Goal: Find specific page/section: Find specific page/section

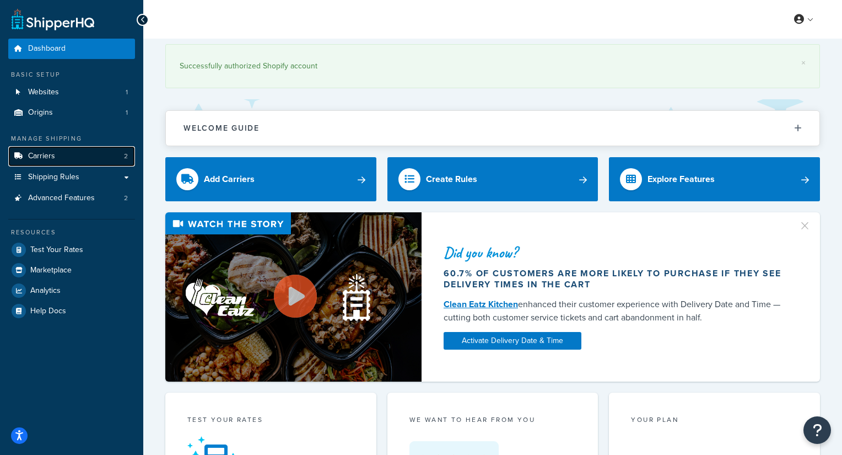
click at [41, 155] on span "Carriers" at bounding box center [41, 156] width 27 height 9
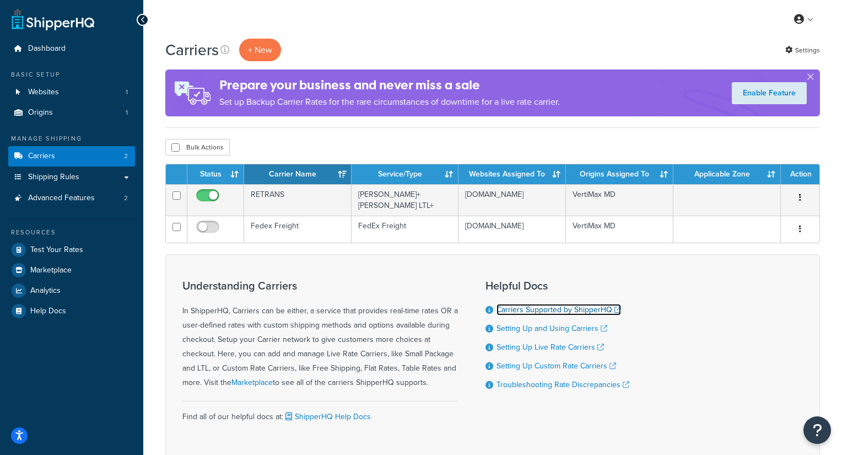
click at [574, 306] on link "Carriers Supported by ShipperHQ" at bounding box center [558, 310] width 125 height 12
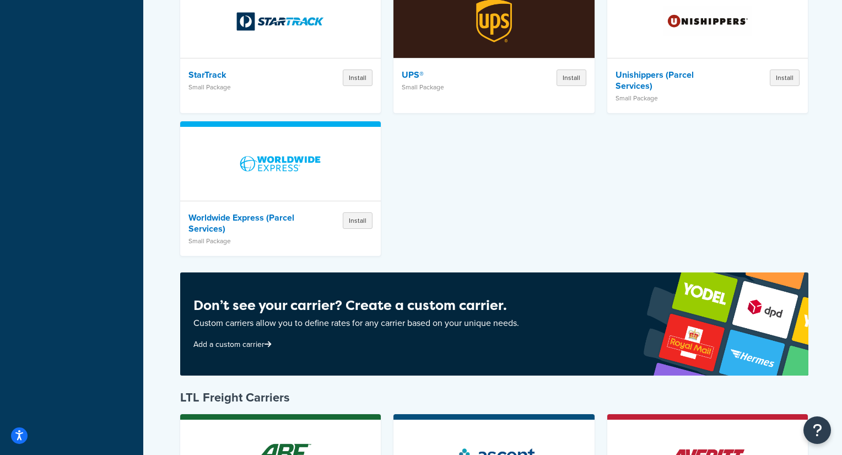
scroll to position [1267, 0]
